Goal: Information Seeking & Learning: Learn about a topic

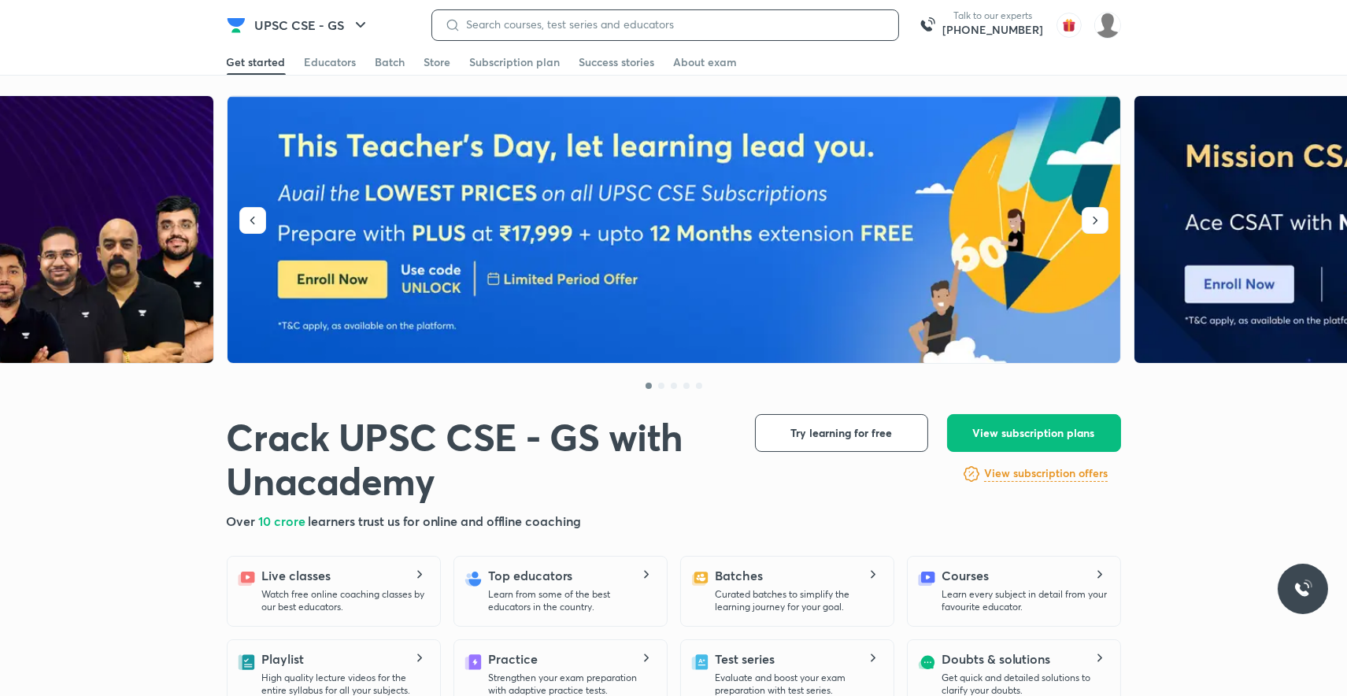
click at [468, 24] on input at bounding box center [672, 24] width 425 height 13
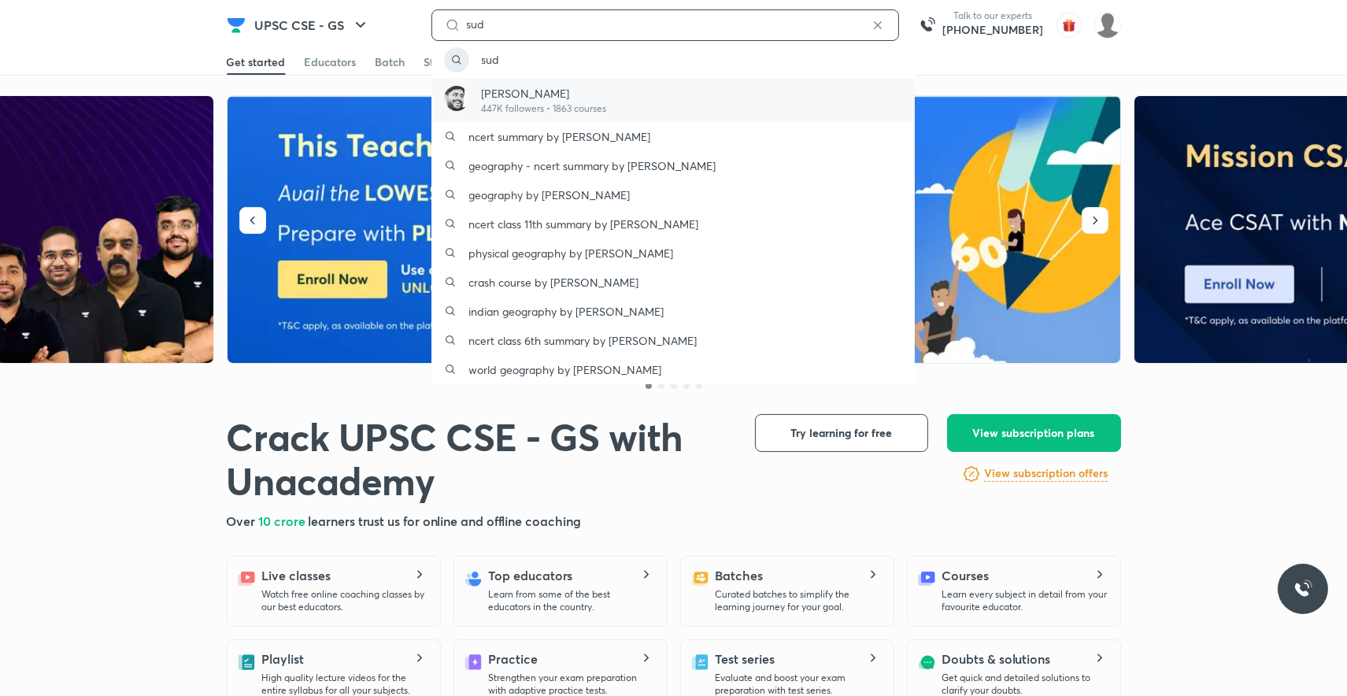
type input "sud"
click at [509, 105] on p "447K followers • 1863 courses" at bounding box center [544, 109] width 125 height 14
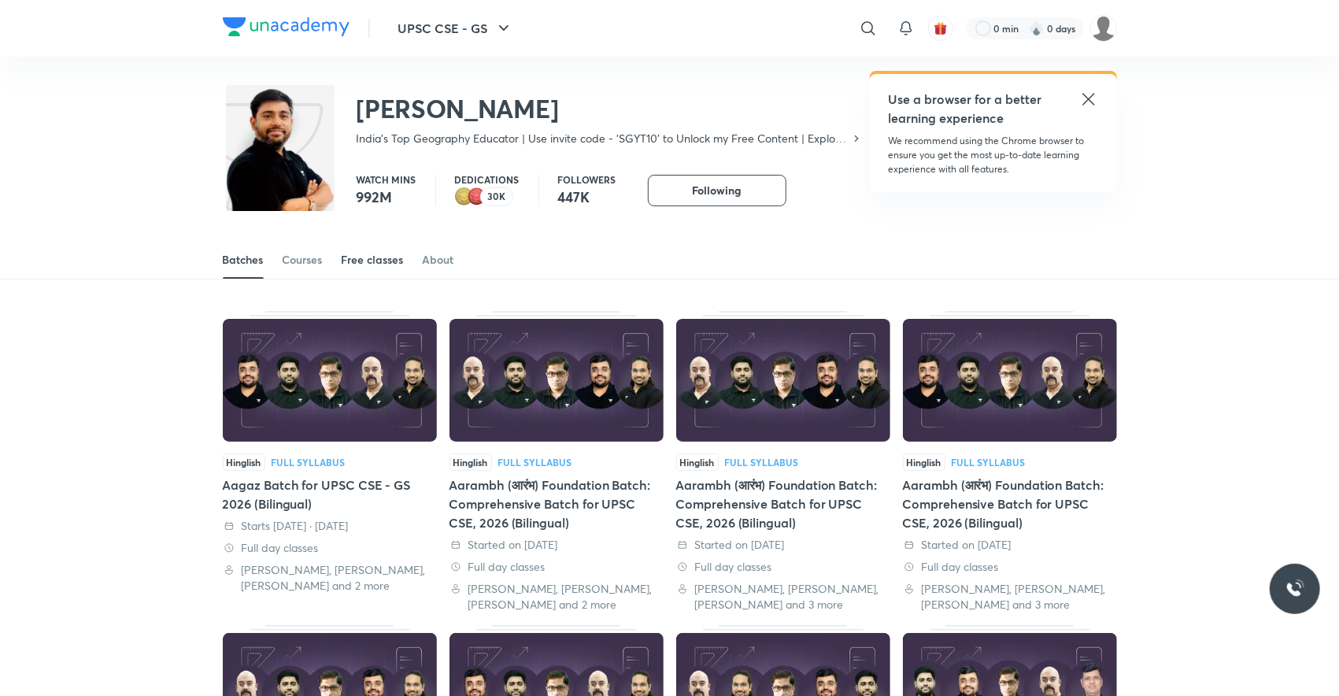
click at [388, 259] on div "Free classes" at bounding box center [373, 260] width 62 height 16
click at [365, 255] on div "Free classes" at bounding box center [373, 260] width 62 height 16
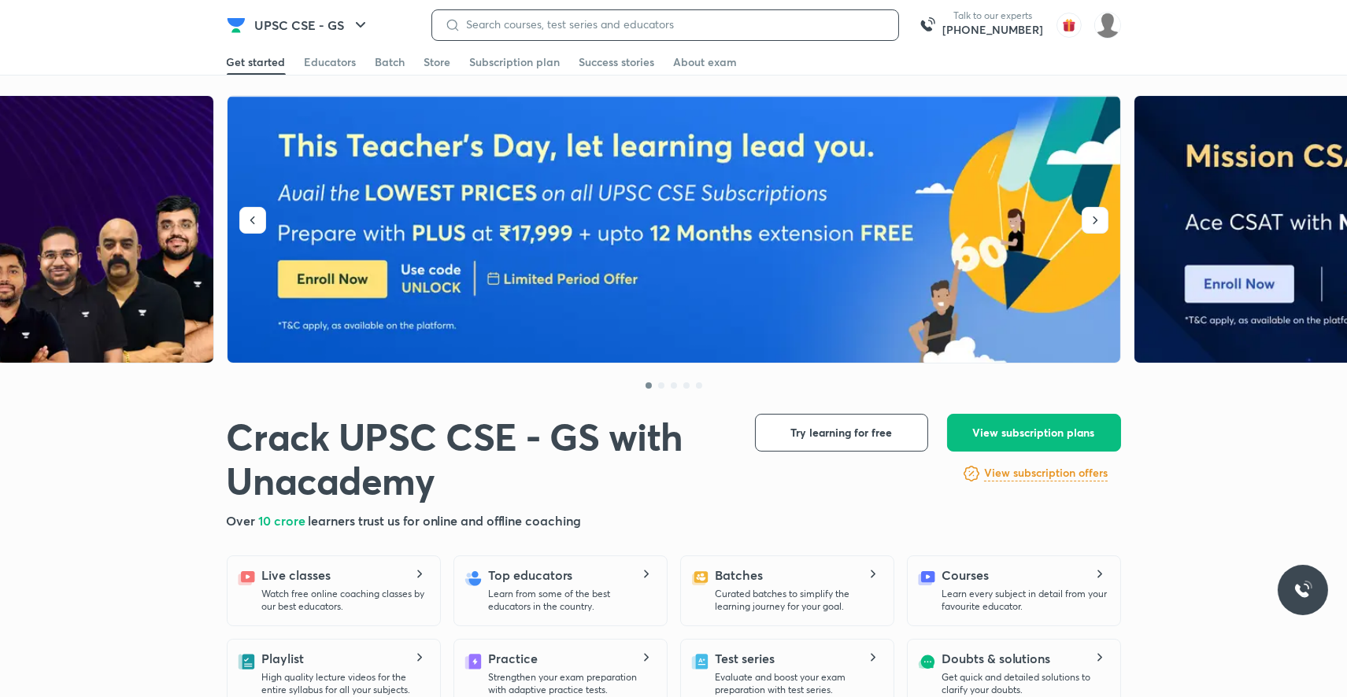
click at [552, 24] on input at bounding box center [672, 24] width 425 height 13
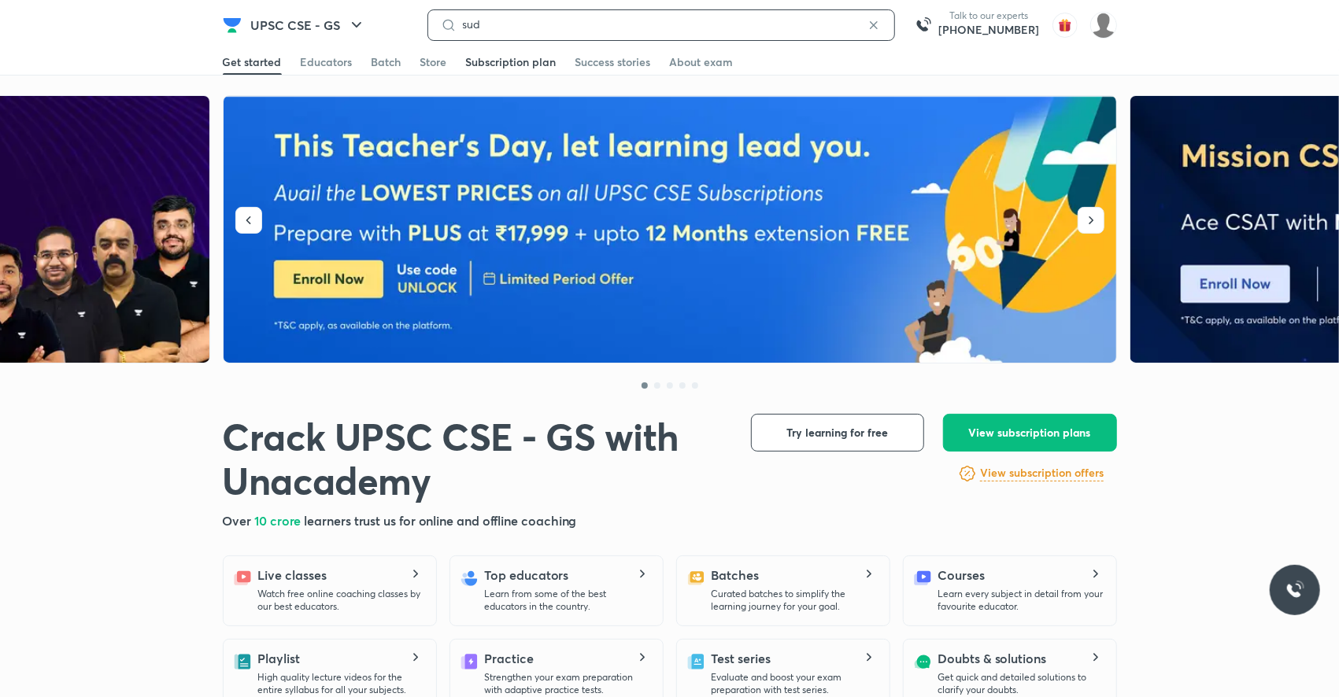
type input "sud"
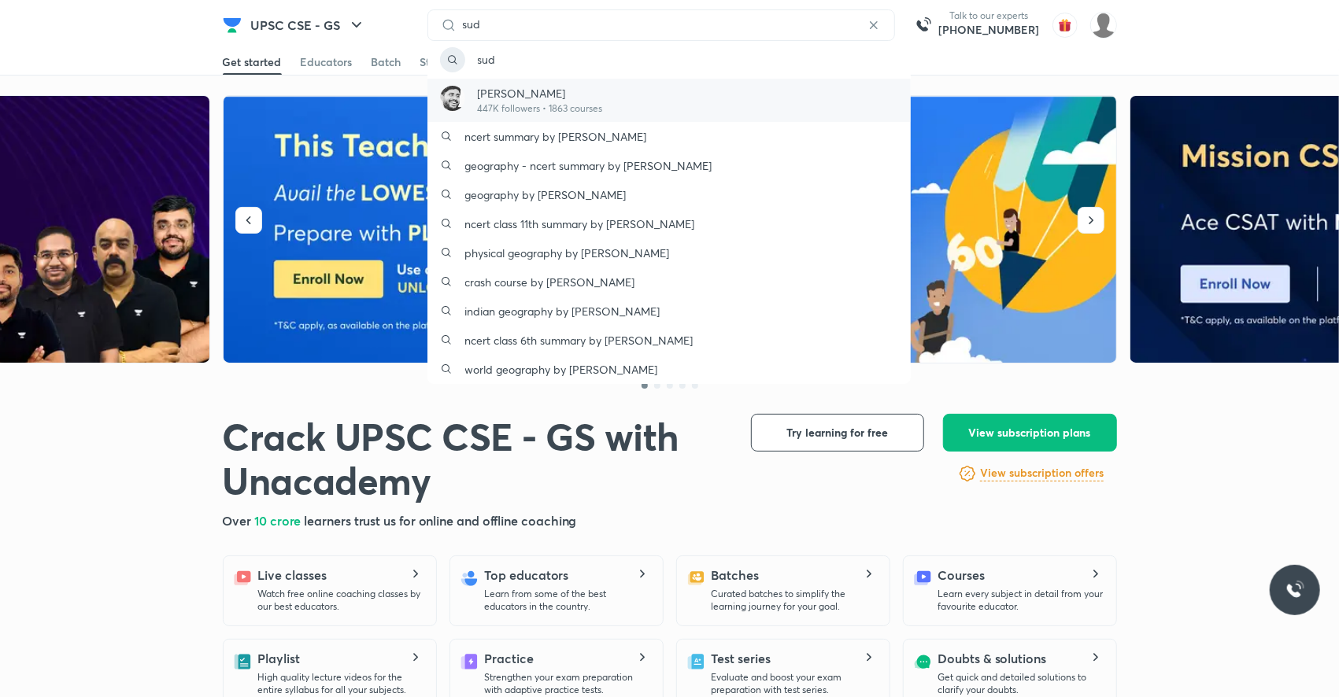
click at [502, 89] on p "[PERSON_NAME]" at bounding box center [540, 93] width 125 height 17
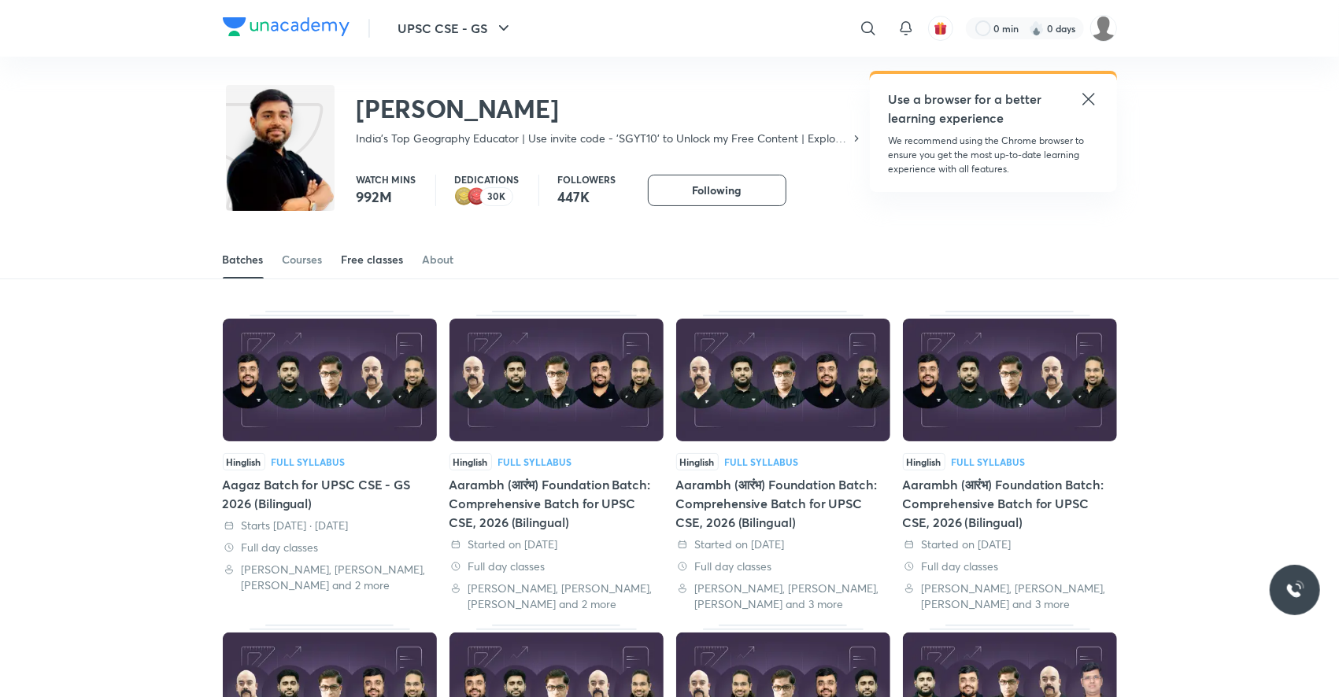
click at [371, 257] on div "Free classes" at bounding box center [373, 260] width 62 height 16
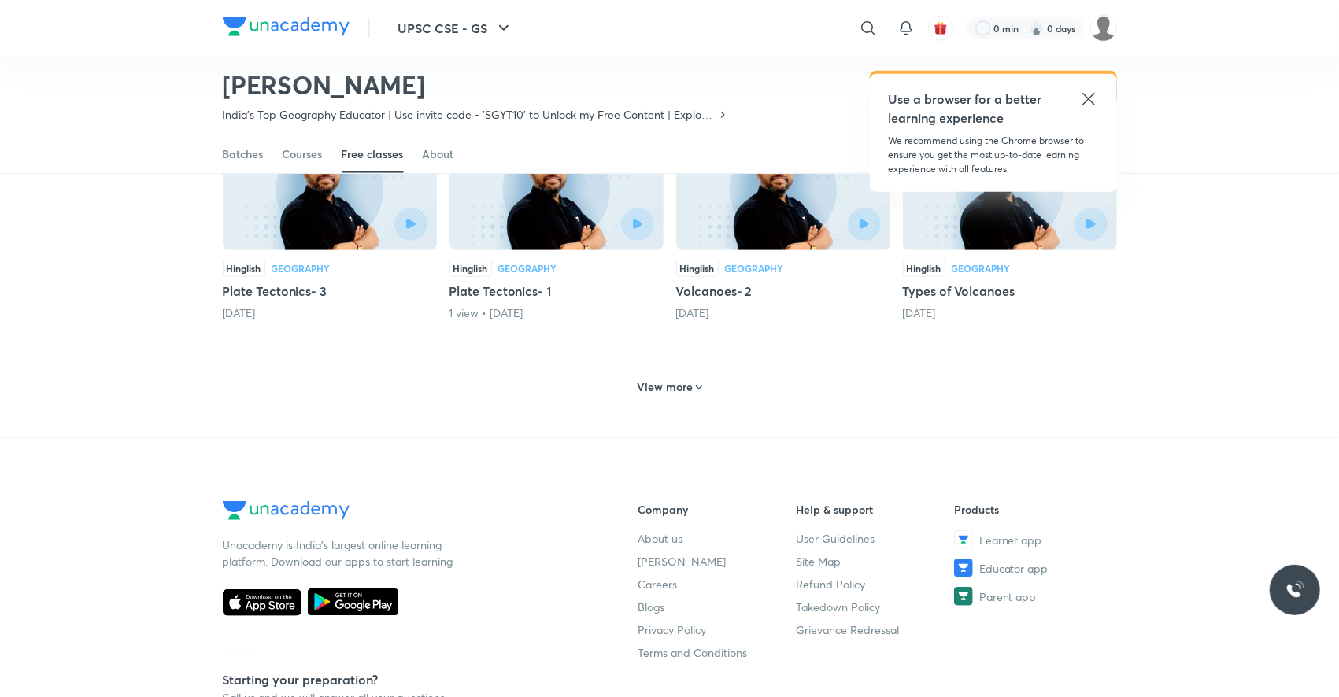
scroll to position [682, 0]
click at [665, 379] on h6 "View more" at bounding box center [665, 387] width 56 height 16
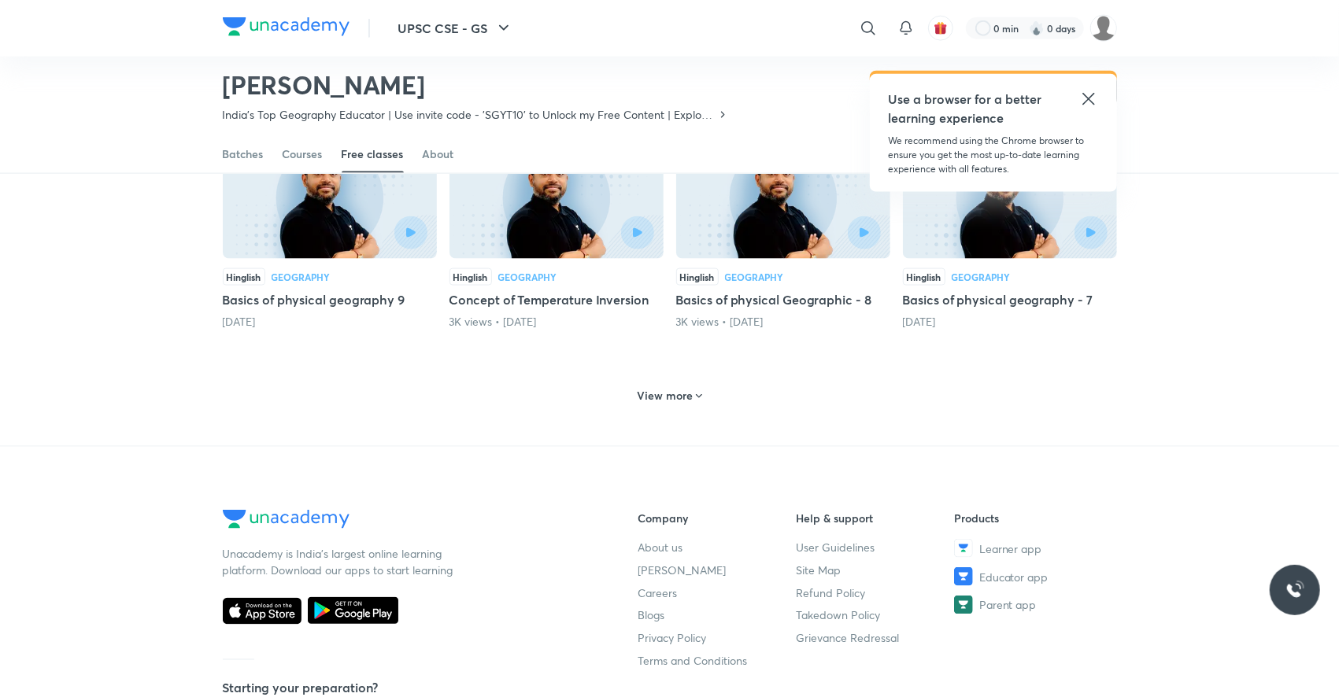
scroll to position [1402, 0]
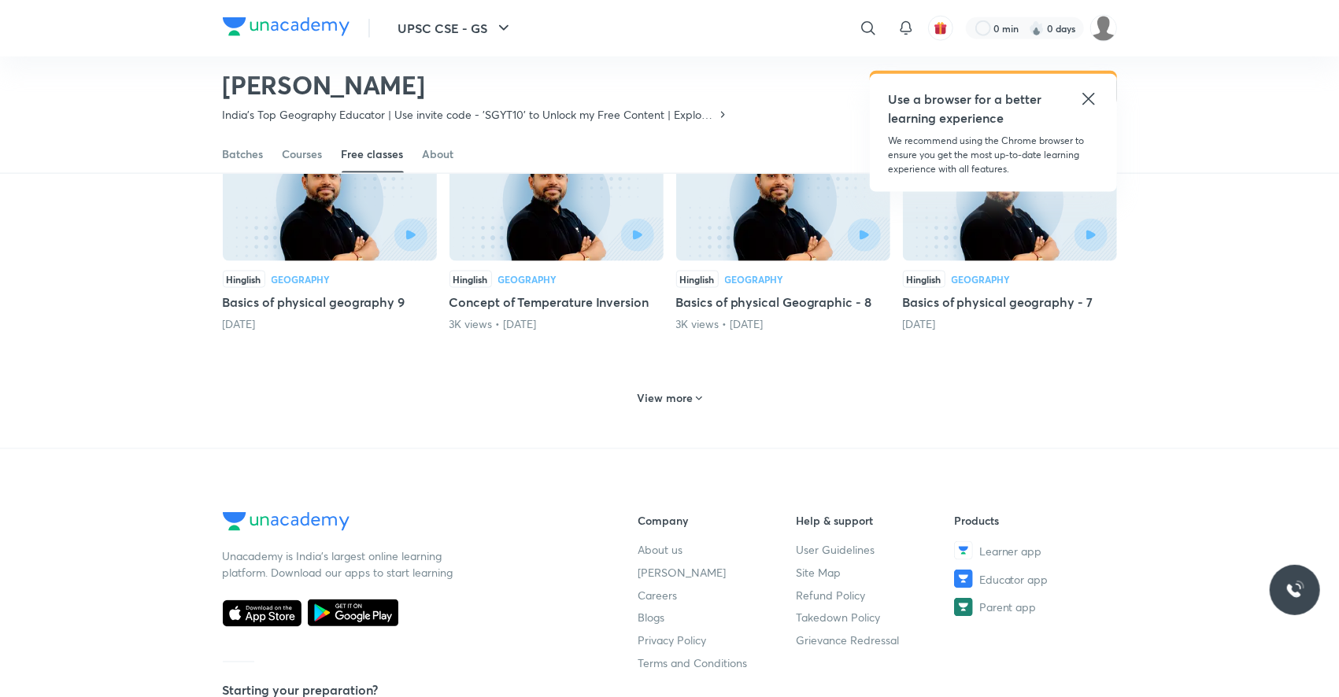
click at [665, 390] on h6 "View more" at bounding box center [665, 398] width 56 height 16
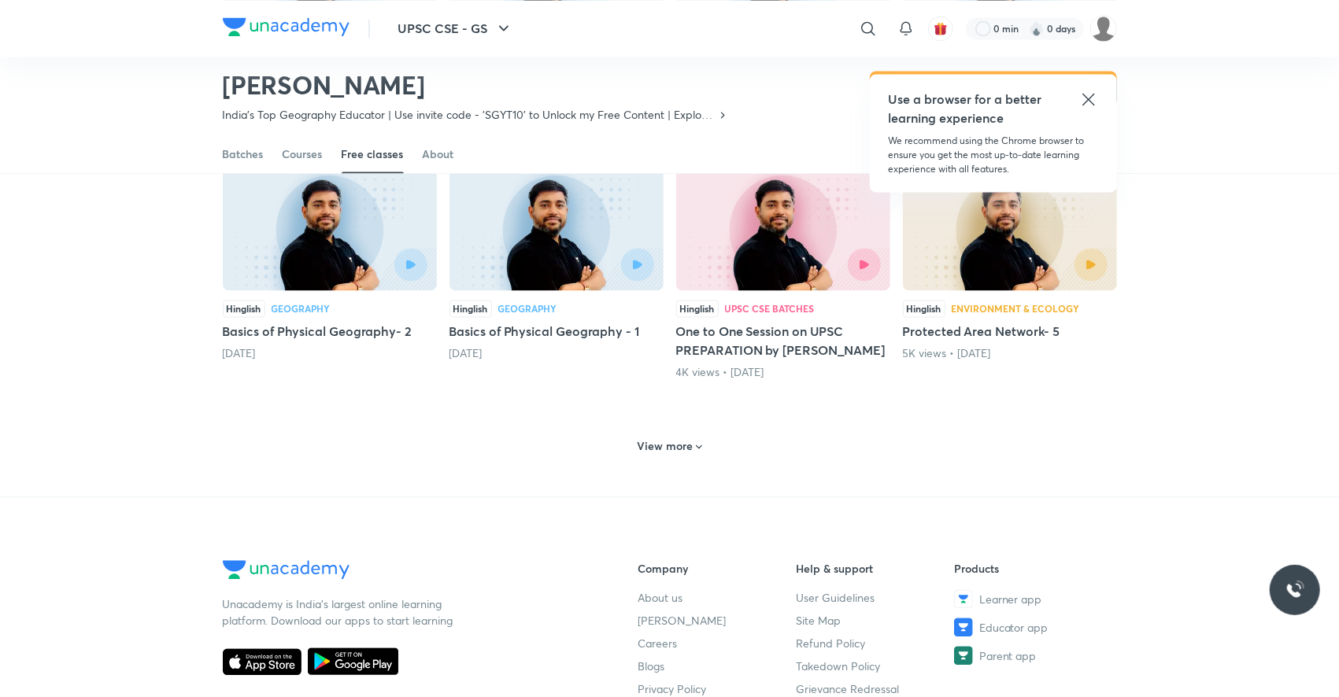
scroll to position [2105, 0]
click at [671, 438] on h6 "View more" at bounding box center [665, 446] width 56 height 16
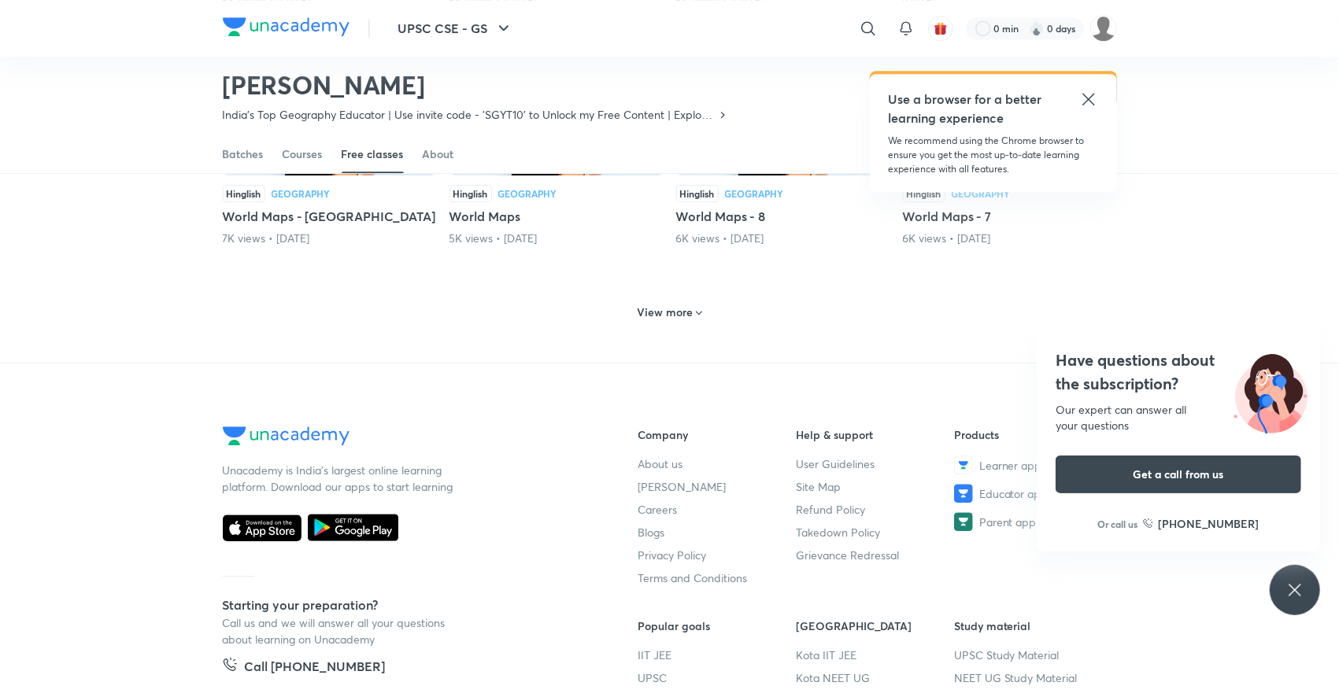
scroll to position [2972, 0]
click at [660, 303] on h6 "View more" at bounding box center [665, 311] width 56 height 16
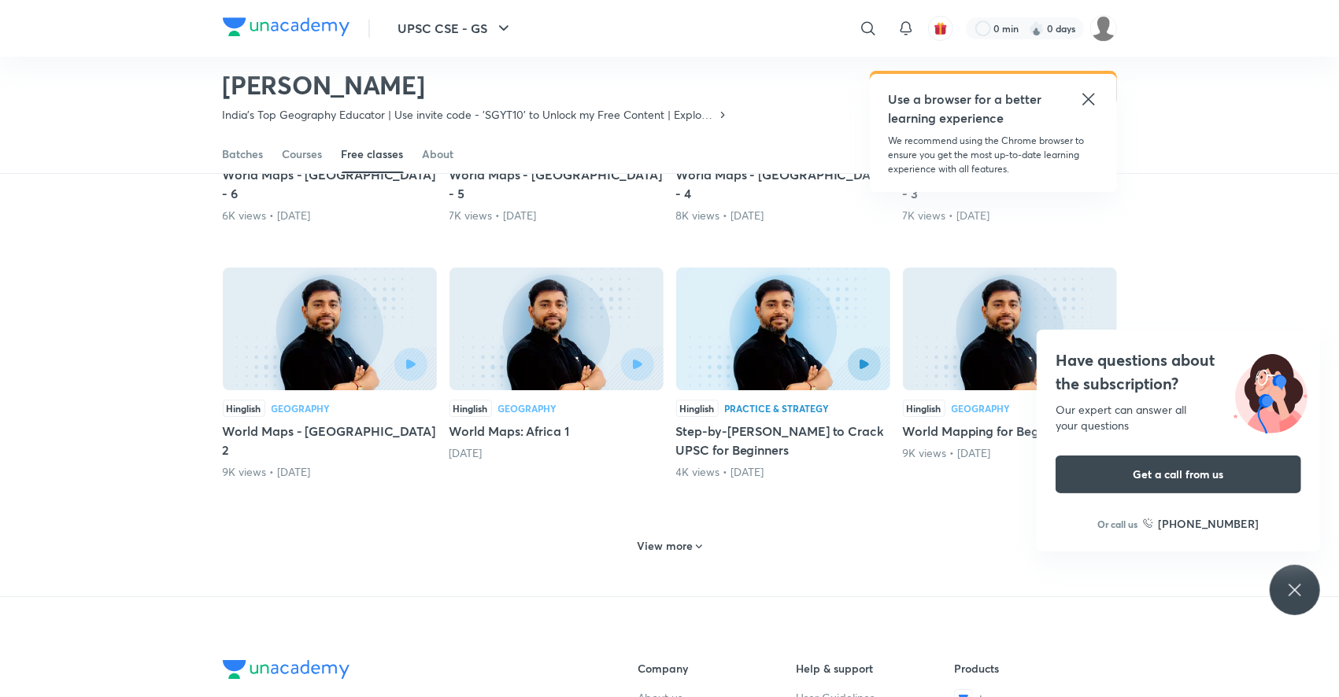
scroll to position [3546, 0]
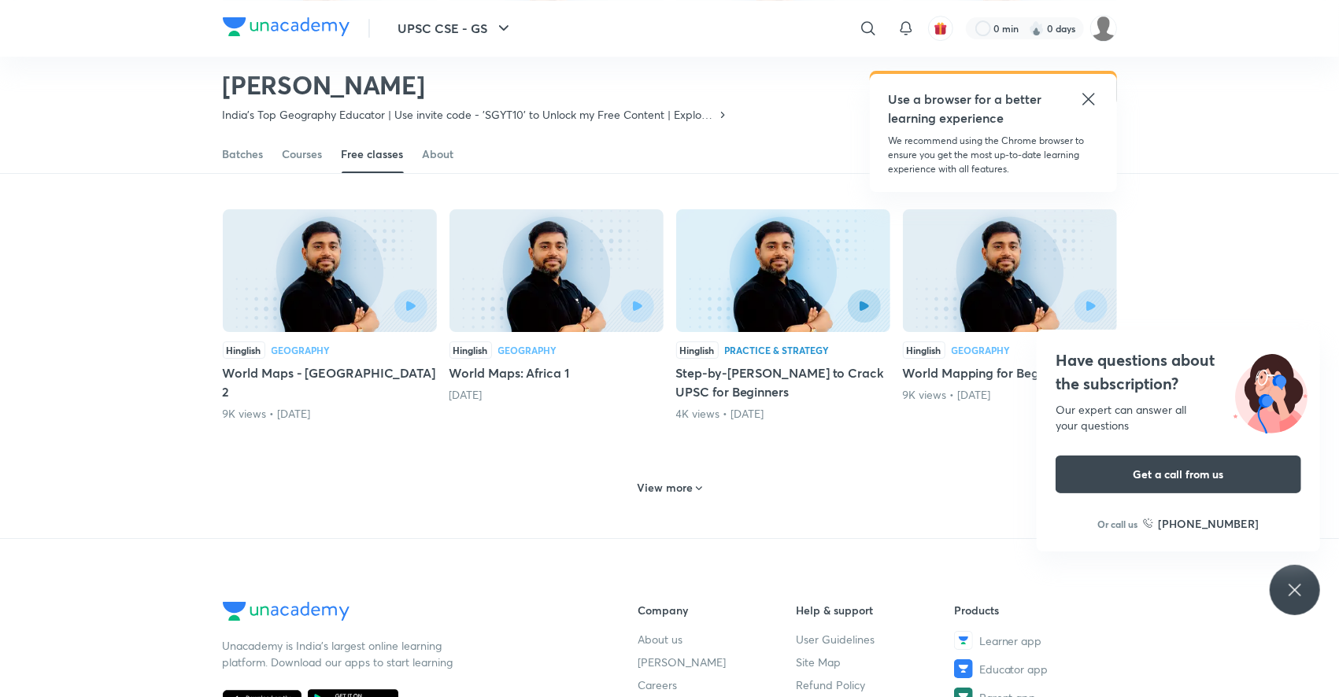
click at [667, 480] on h6 "View more" at bounding box center [665, 488] width 56 height 16
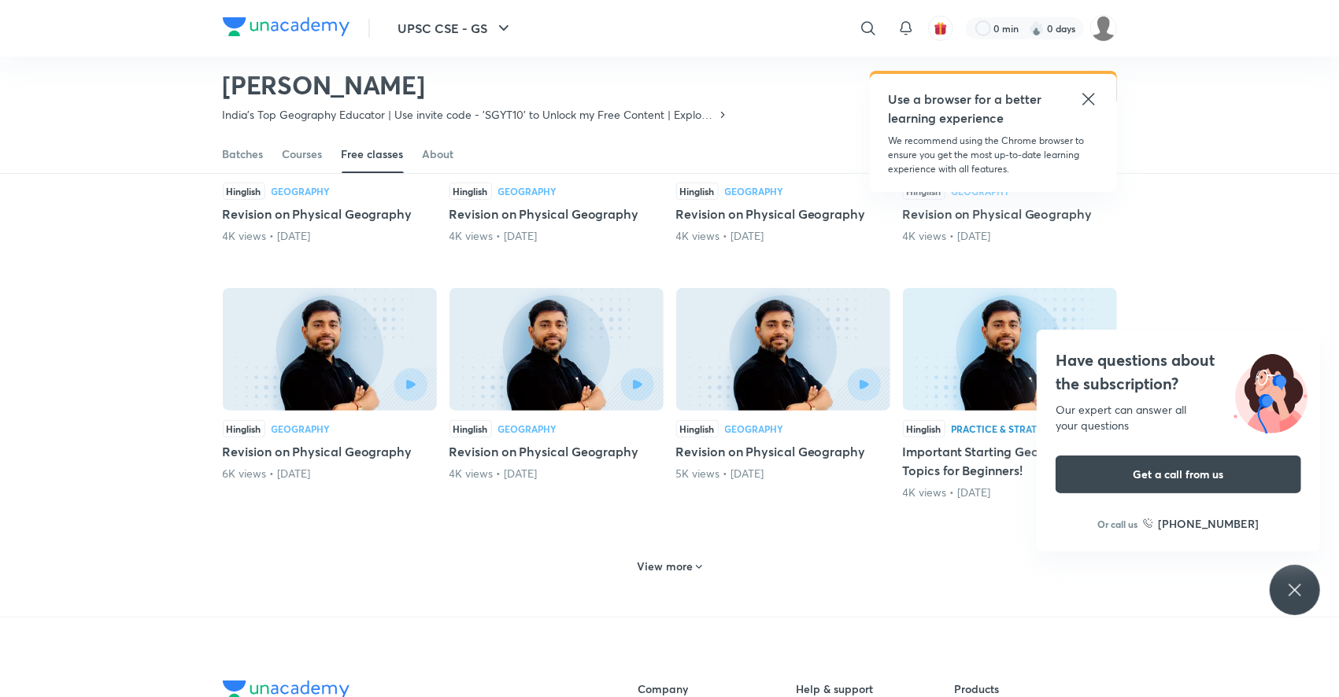
scroll to position [4220, 0]
click at [679, 553] on div "View more" at bounding box center [669, 565] width 78 height 25
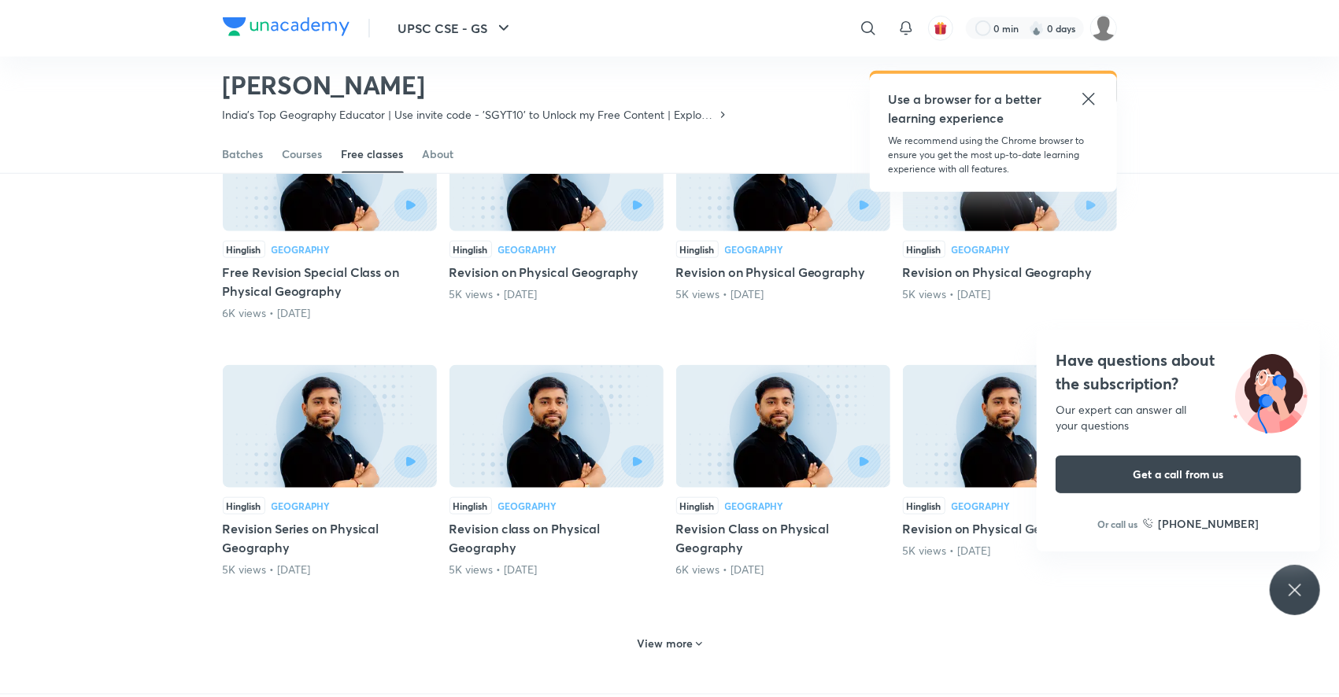
scroll to position [5075, 0]
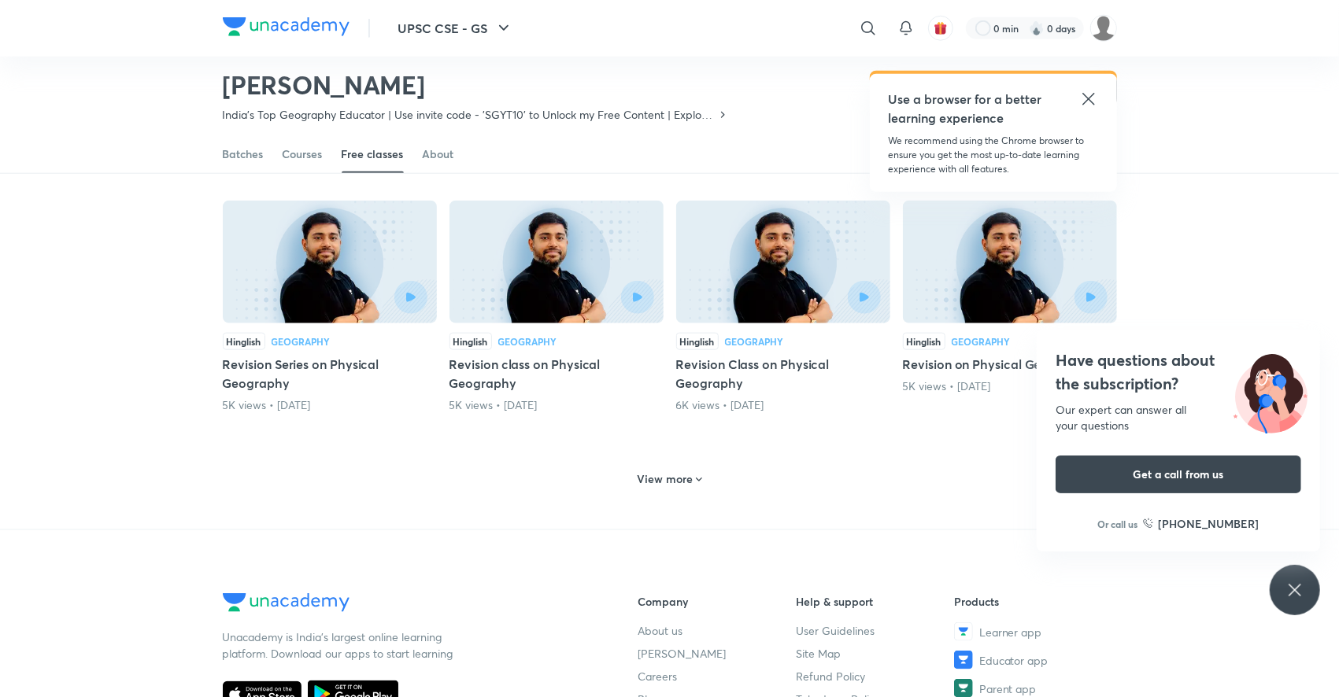
click at [655, 471] on h6 "View more" at bounding box center [665, 479] width 56 height 16
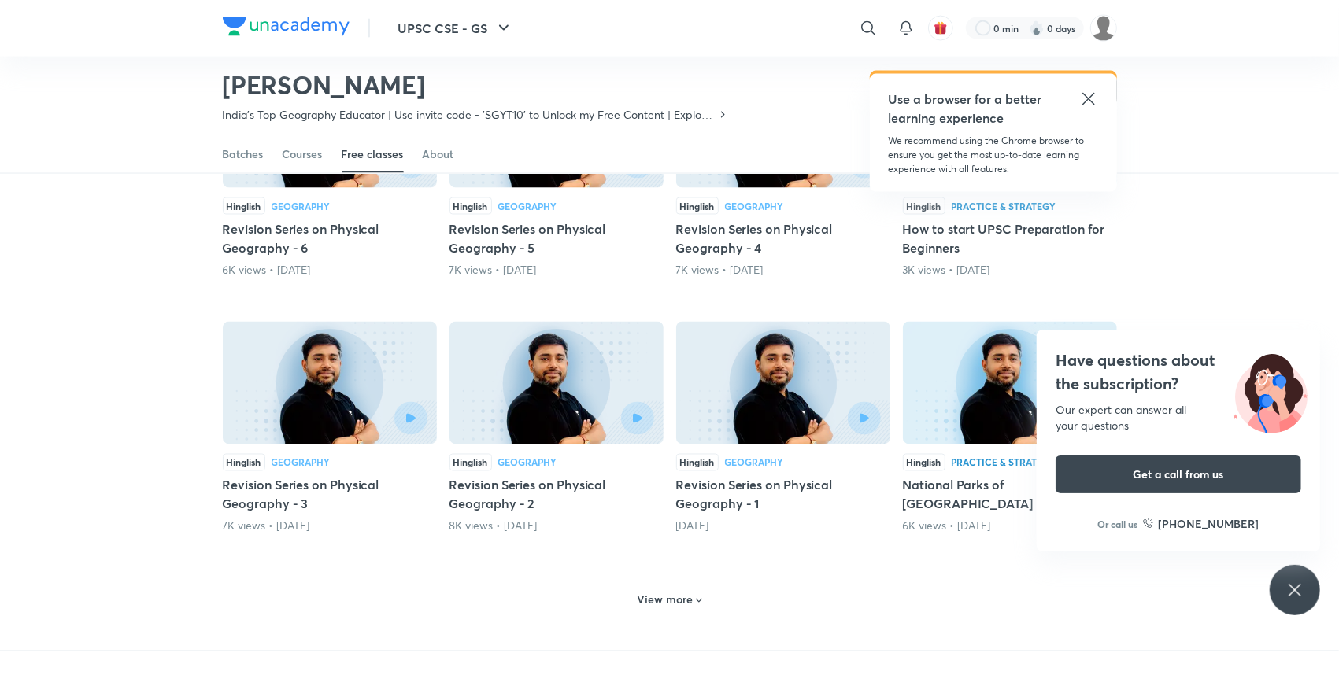
scroll to position [5744, 0]
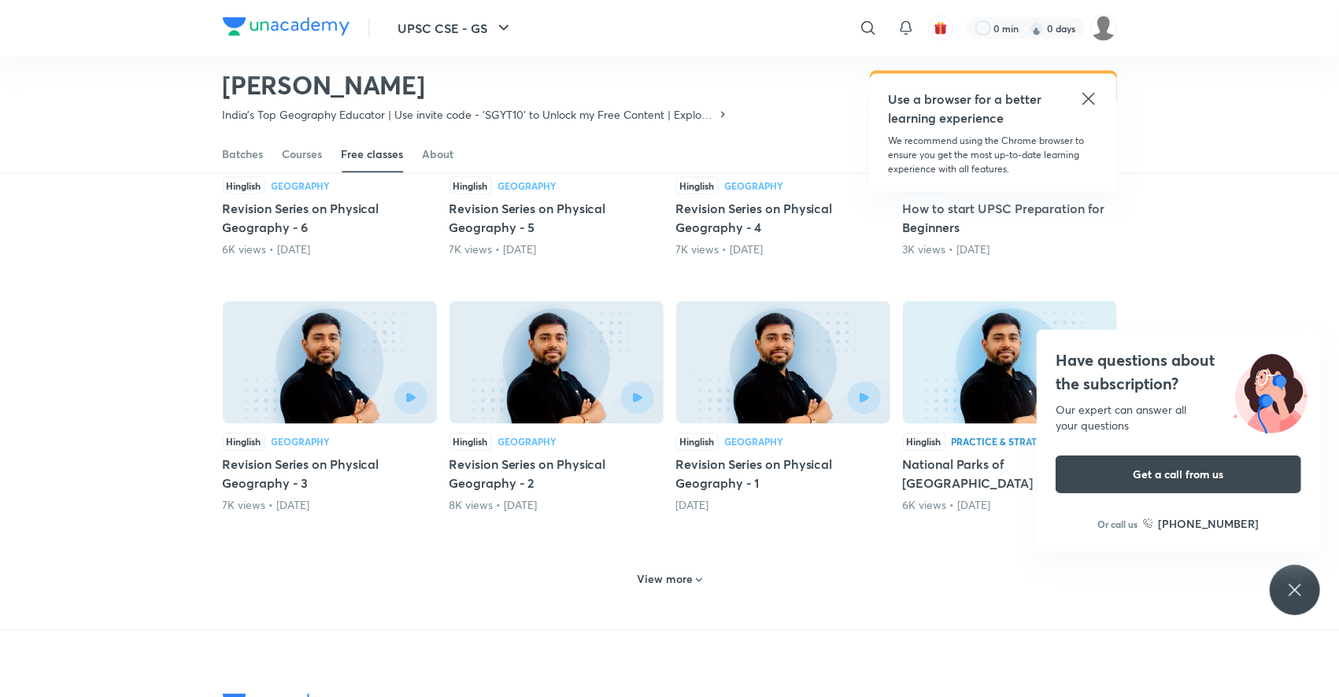
click at [667, 572] on h6 "View more" at bounding box center [665, 580] width 56 height 16
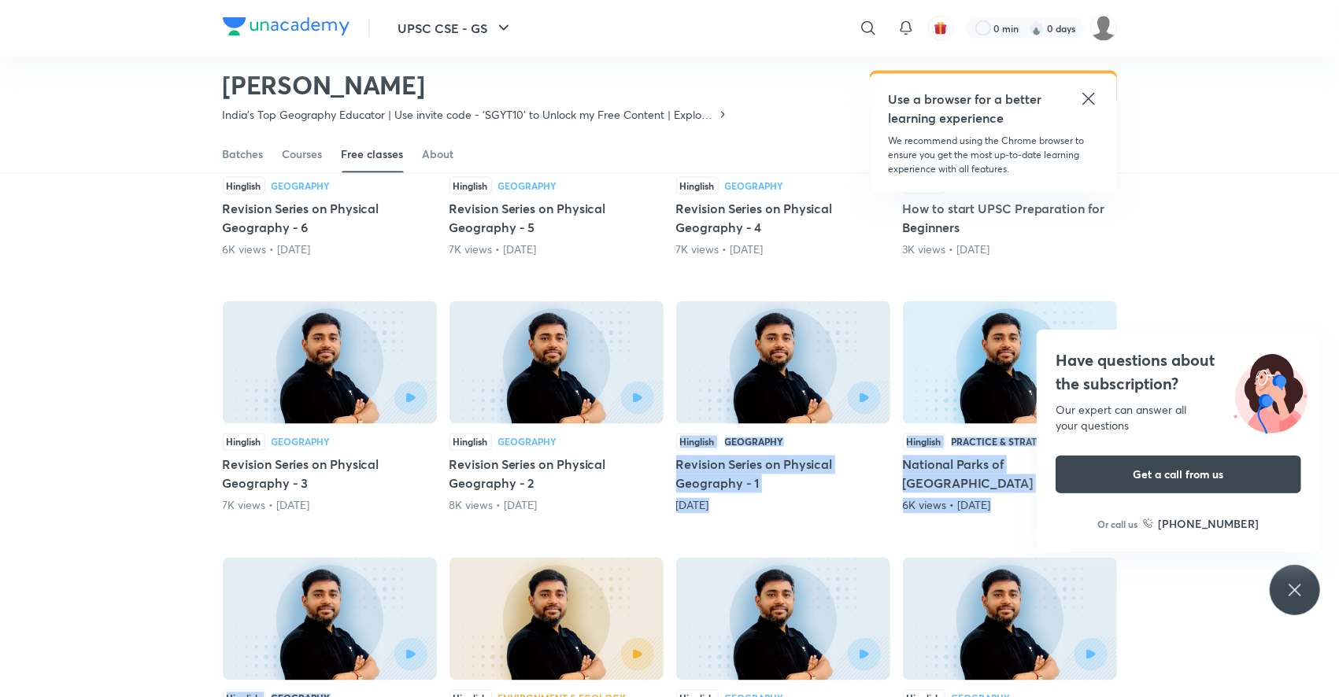
drag, startPoint x: 667, startPoint y: 523, endPoint x: 815, endPoint y: 300, distance: 267.0
click at [815, 301] on img at bounding box center [783, 362] width 214 height 123
